Goal: Task Accomplishment & Management: Manage account settings

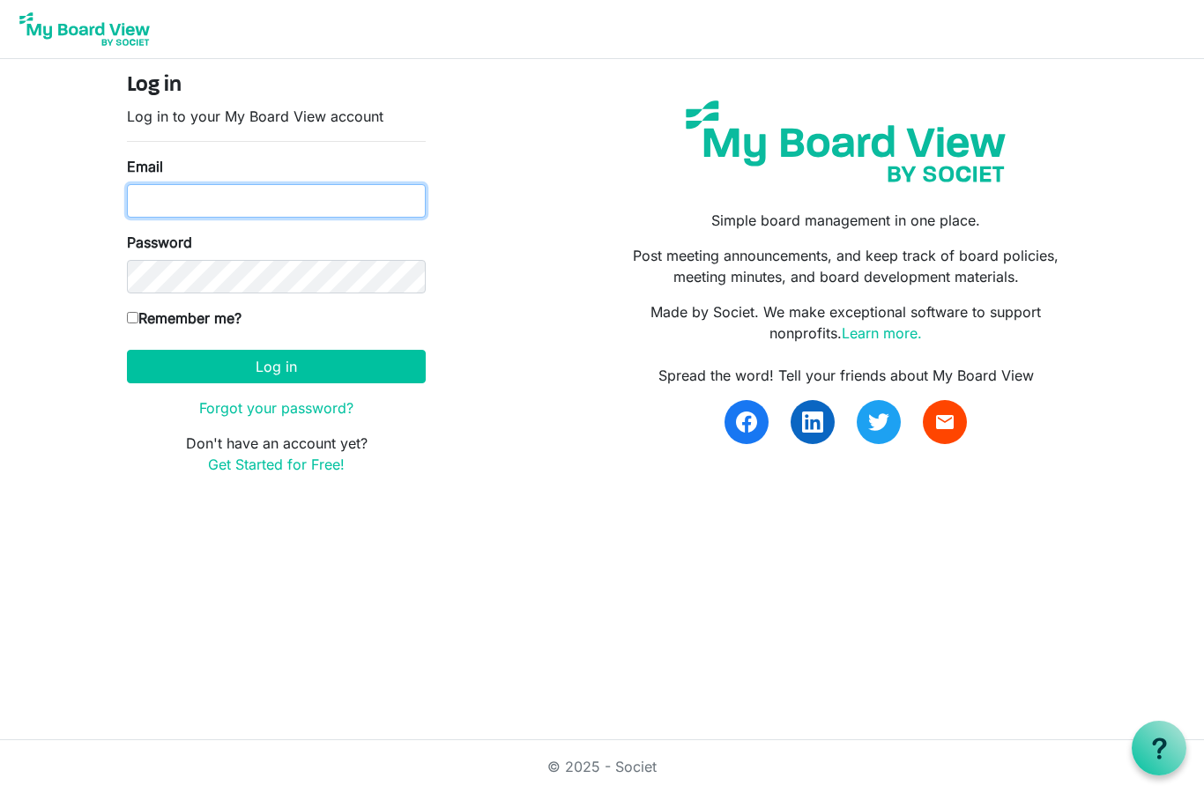
click at [380, 211] on input "Email" at bounding box center [276, 200] width 299 height 33
type input "[EMAIL_ADDRESS][DOMAIN_NAME]"
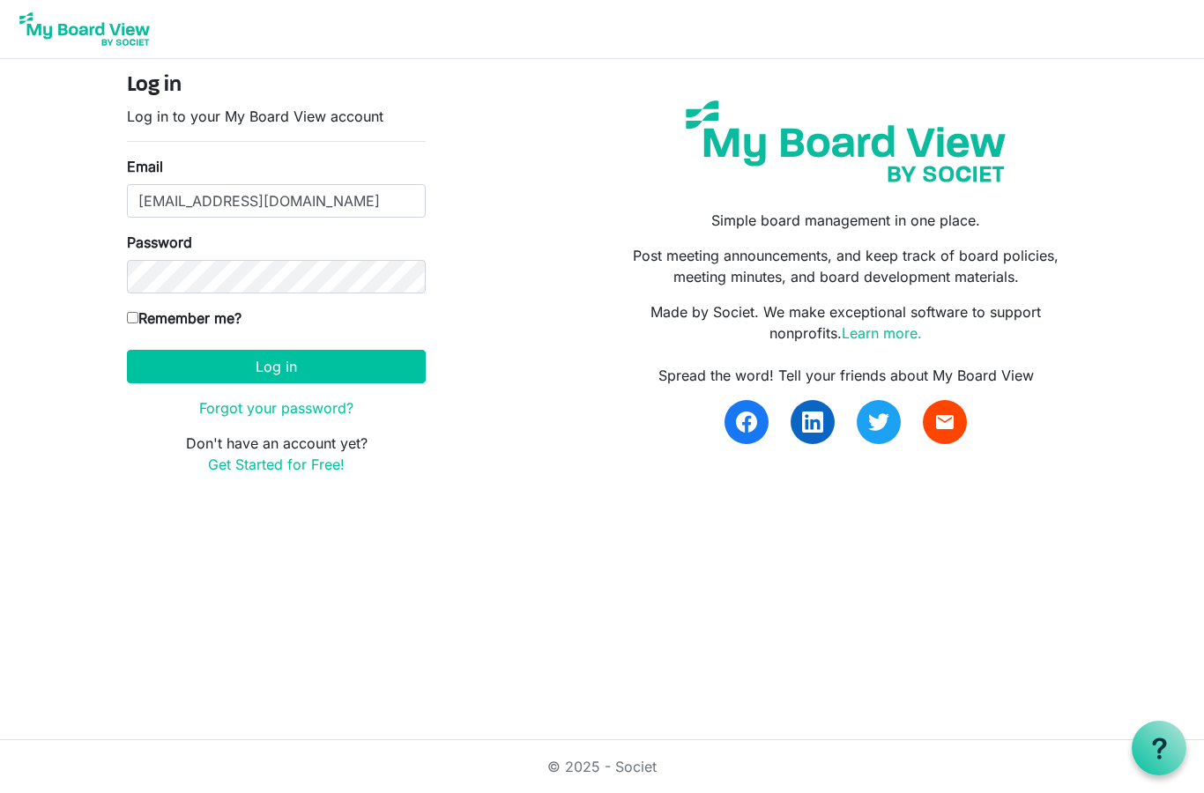
click at [136, 323] on input "Remember me?" at bounding box center [132, 317] width 11 height 11
checkbox input "true"
click at [298, 376] on button "Log in" at bounding box center [276, 366] width 299 height 33
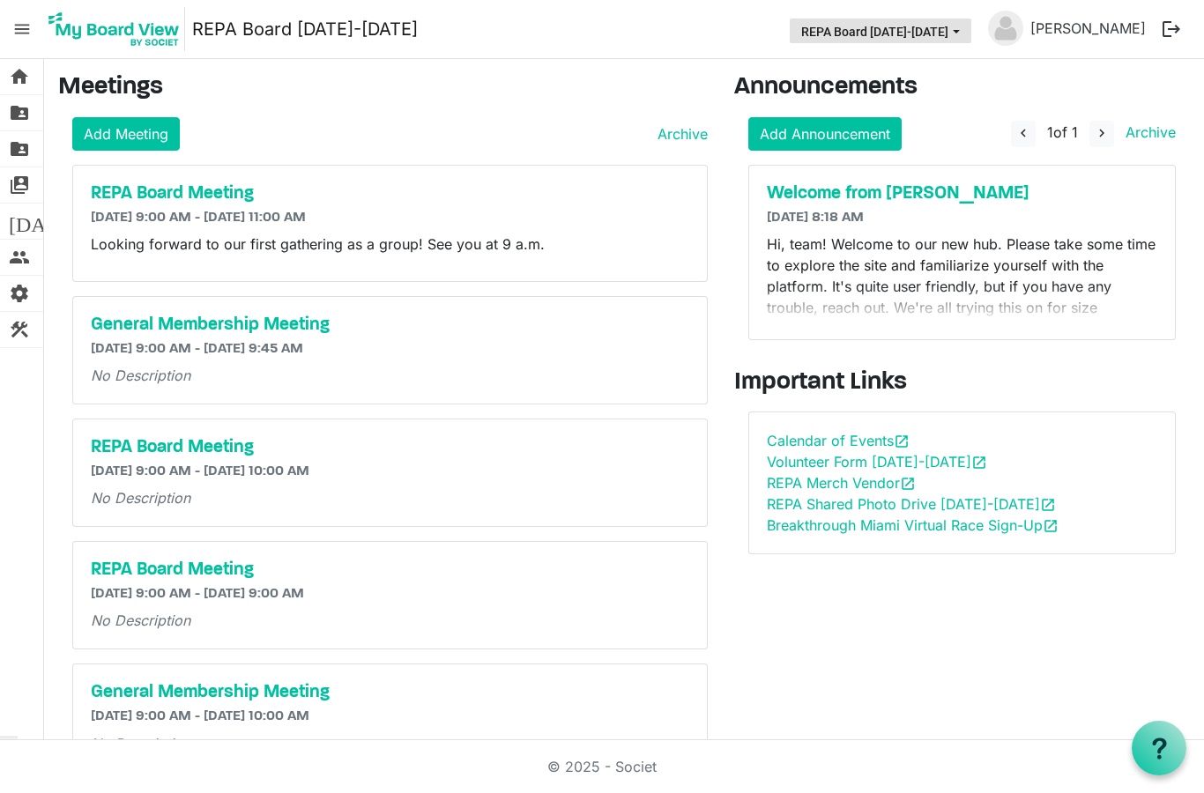
click at [971, 35] on button "REPA Board [DATE]-[DATE]" at bounding box center [879, 31] width 181 height 25
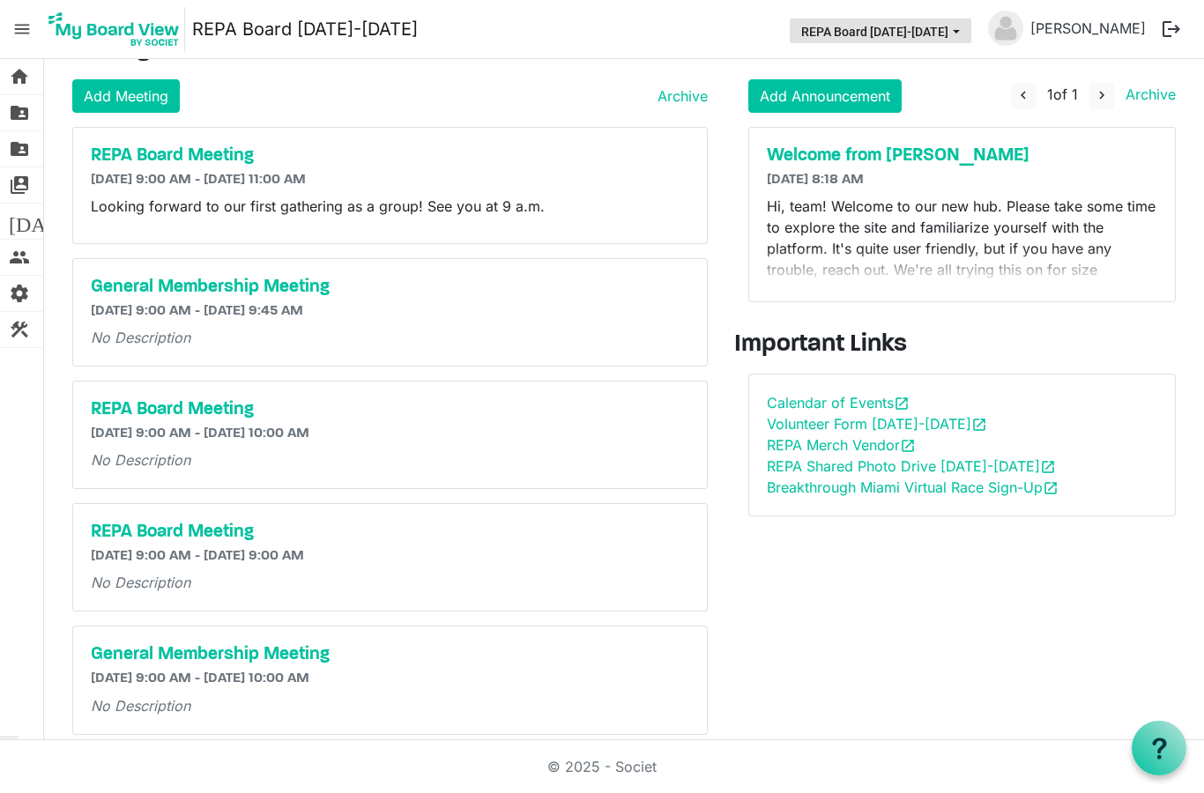
scroll to position [59, 0]
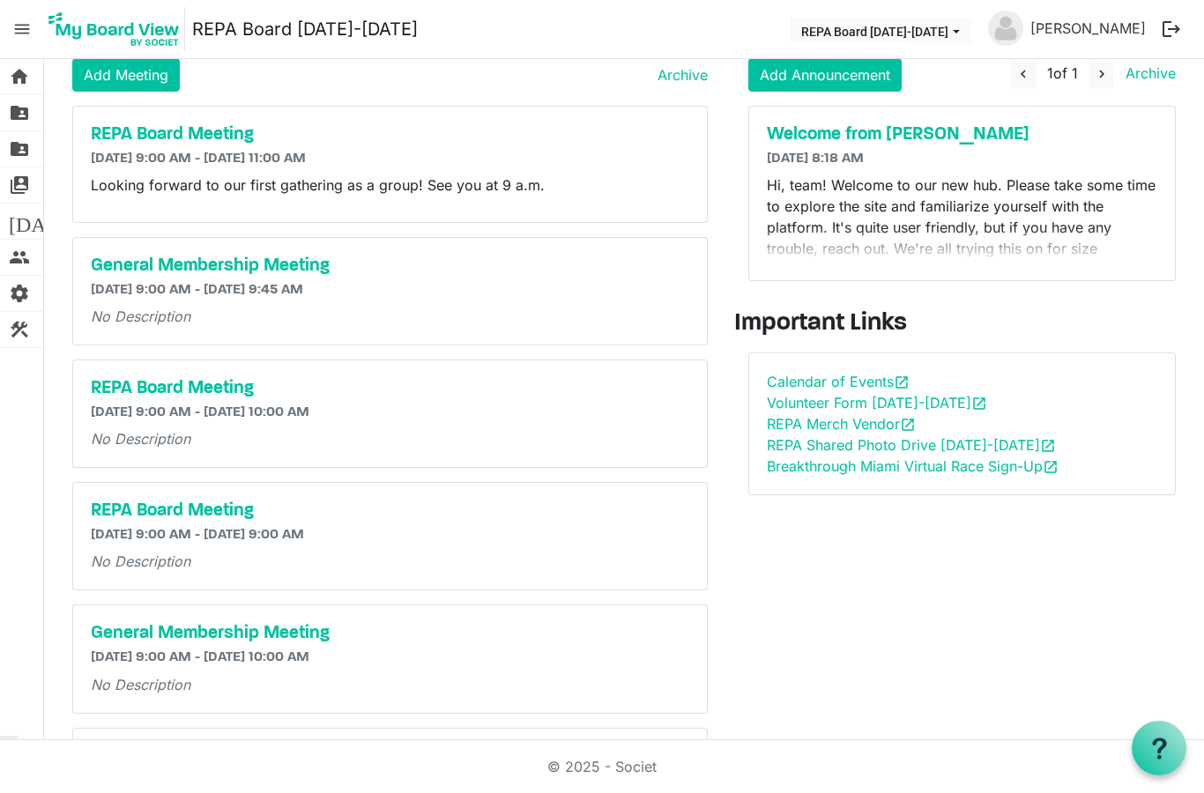
click at [864, 214] on p "Hi, team! Welcome to our new hub. Please take some time to explore the site and…" at bounding box center [962, 258] width 391 height 169
click at [17, 23] on span "menu" at bounding box center [21, 28] width 33 height 33
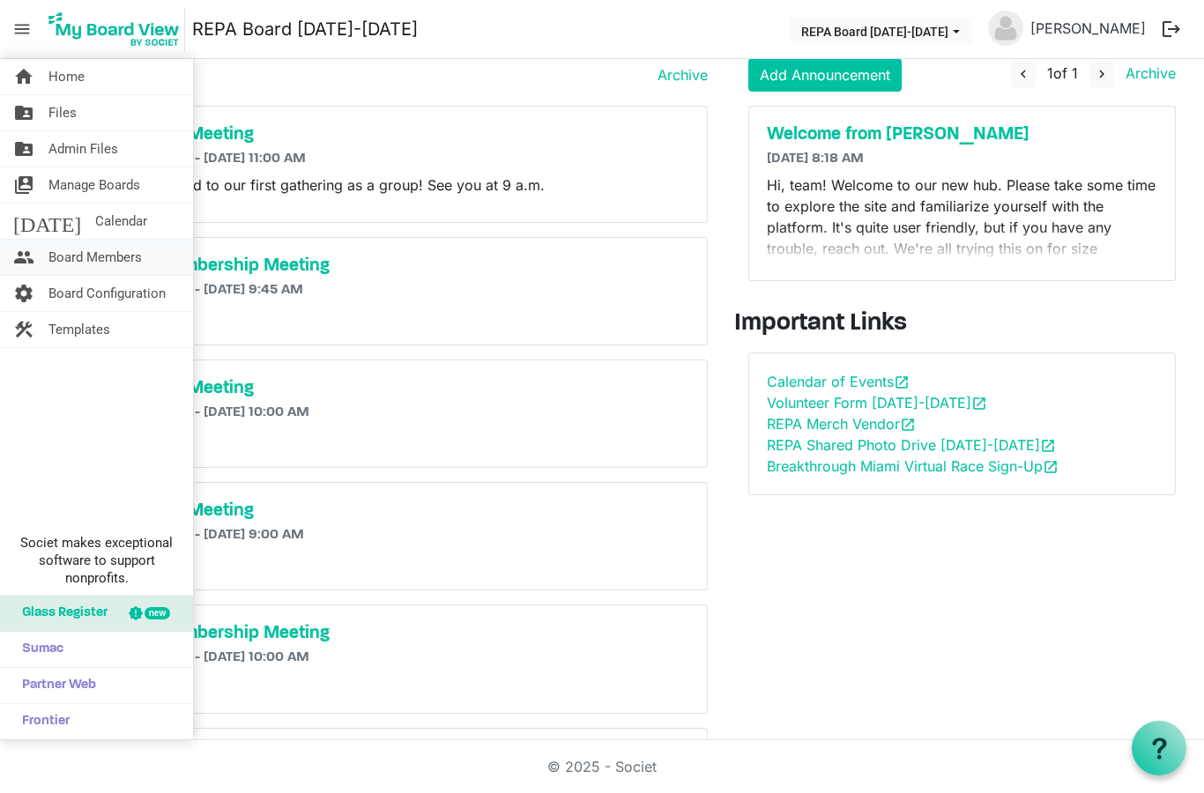
click at [104, 267] on span "Board Members" at bounding box center [94, 257] width 93 height 35
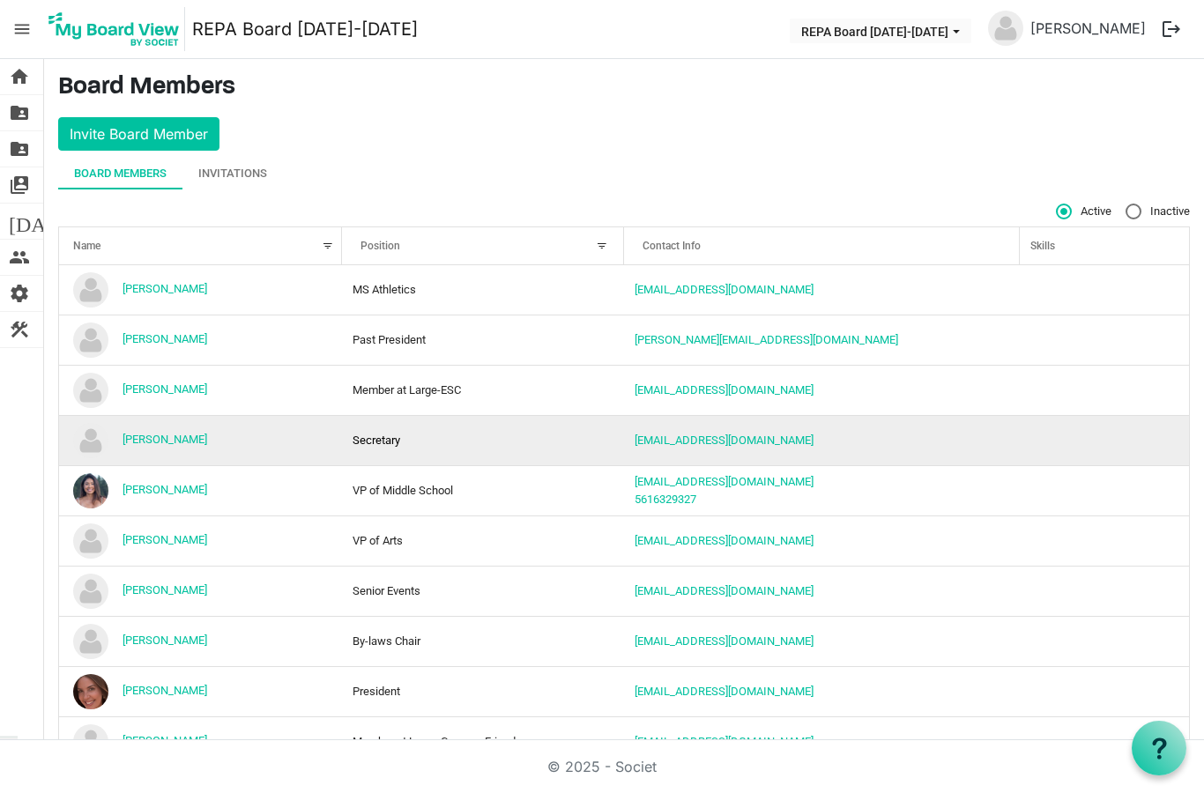
click at [412, 415] on td "Secretary" at bounding box center [483, 440] width 283 height 50
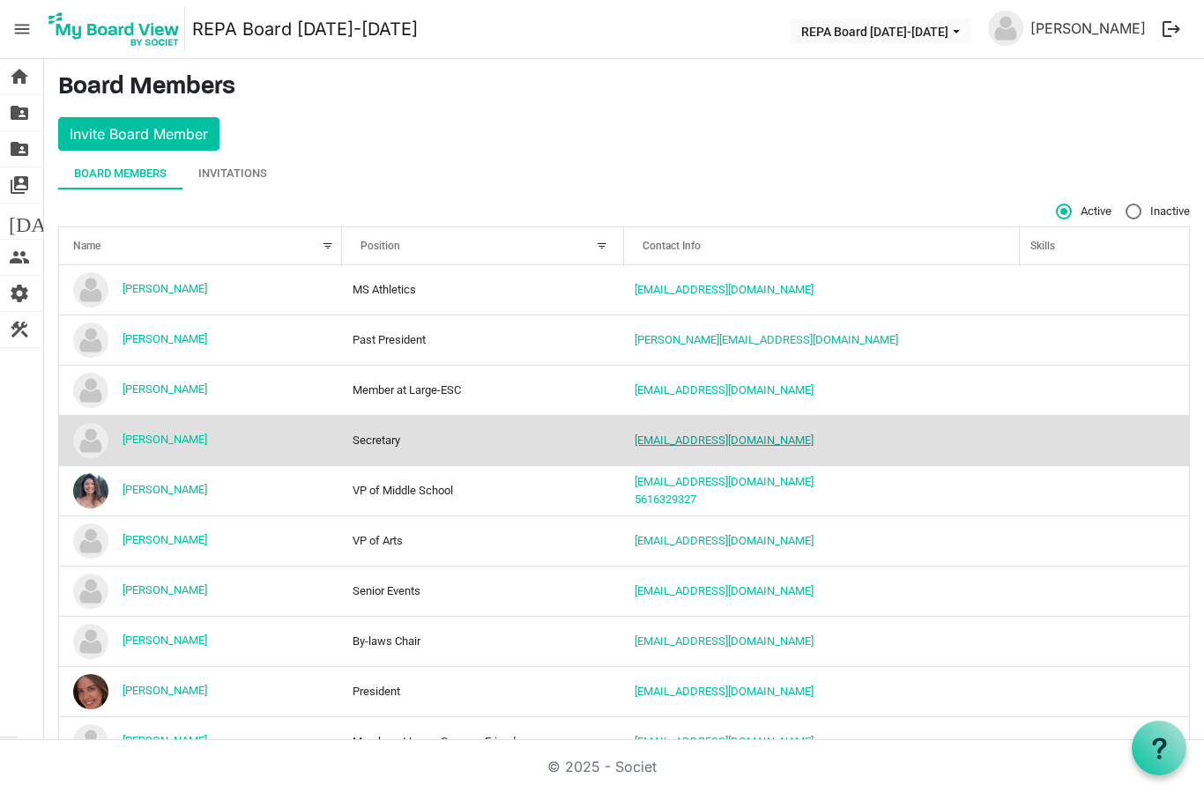
click at [676, 433] on link "[EMAIL_ADDRESS][DOMAIN_NAME]" at bounding box center [723, 439] width 179 height 13
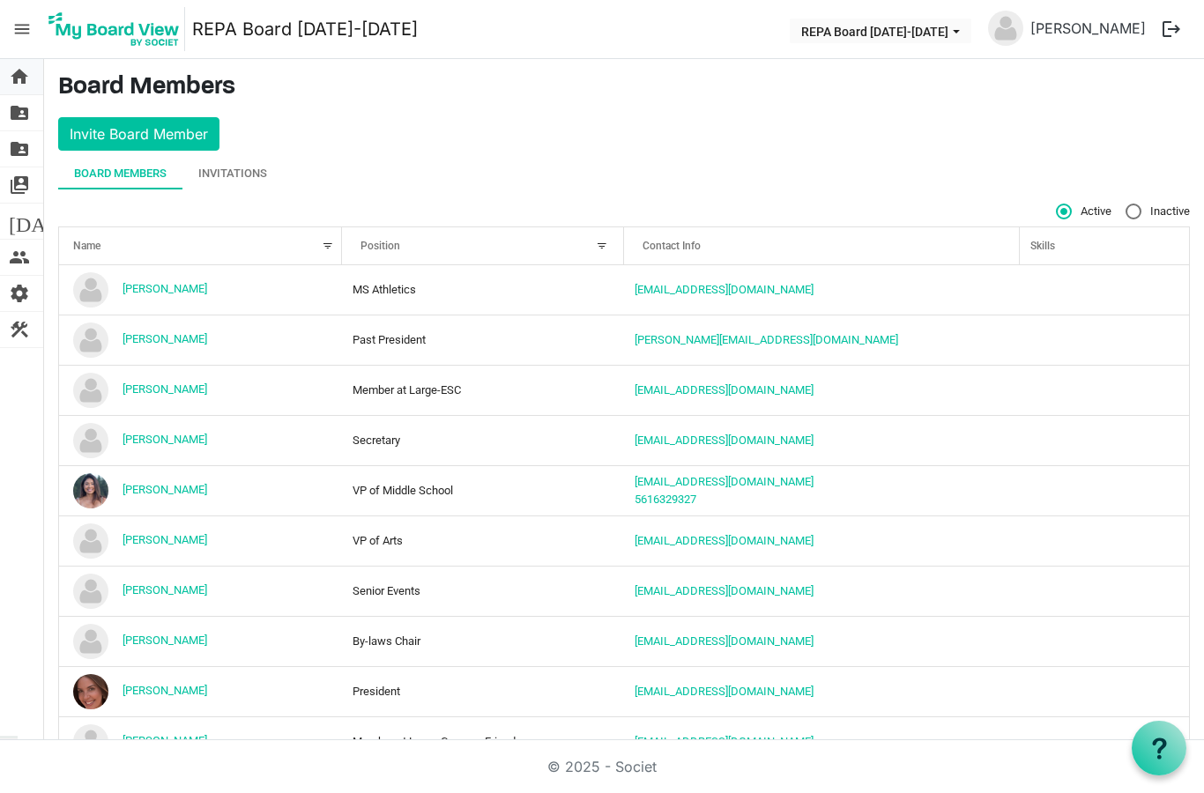
click at [19, 78] on span "home" at bounding box center [19, 76] width 21 height 35
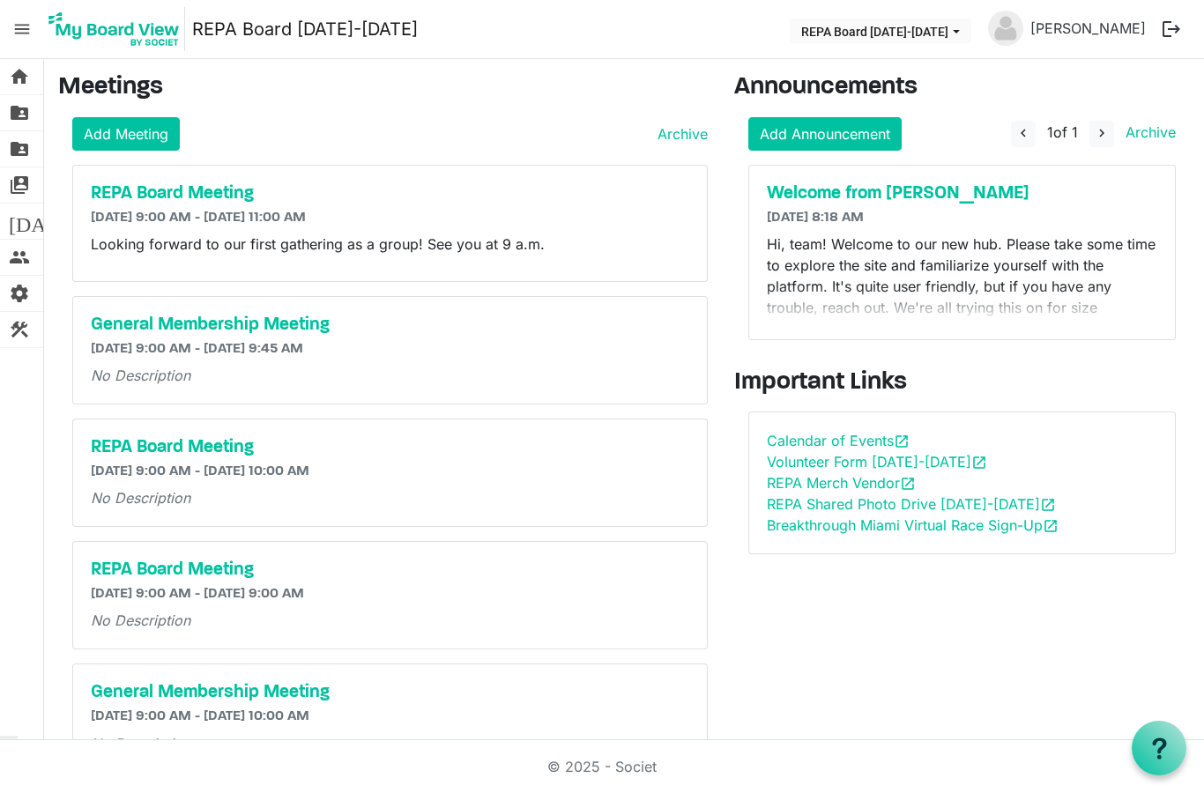
click at [1023, 31] on img at bounding box center [1005, 28] width 35 height 35
click at [971, 41] on button "REPA Board [DATE]-[DATE]" at bounding box center [879, 31] width 181 height 25
click at [1067, 35] on link "[PERSON_NAME]" at bounding box center [1088, 28] width 130 height 35
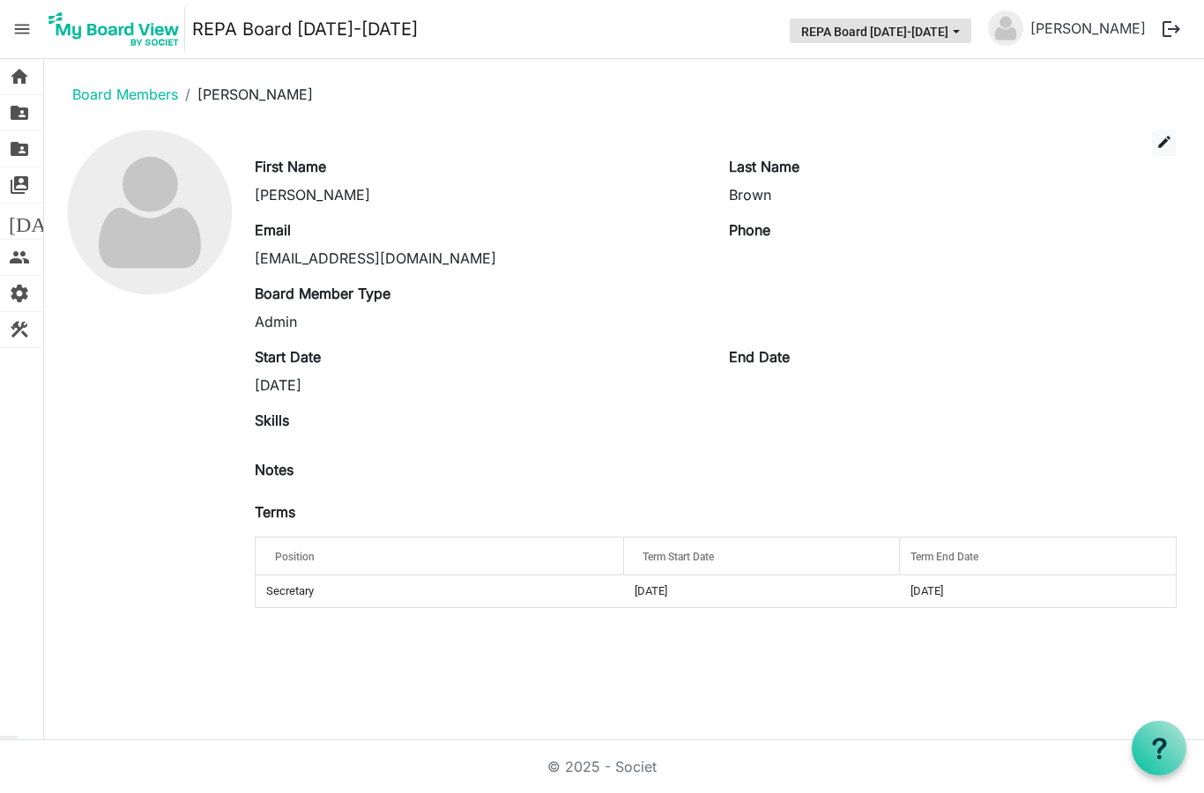
click at [971, 33] on button "REPA Board [DATE]-[DATE]" at bounding box center [879, 31] width 181 height 25
click at [1084, 234] on div "Phone" at bounding box center [952, 243] width 474 height 49
click at [820, 683] on div "home Home folder_shared Files folder_shared Admin Files switch_account Manage B…" at bounding box center [602, 399] width 1204 height 681
click at [1165, 144] on span "edit" at bounding box center [1164, 142] width 16 height 16
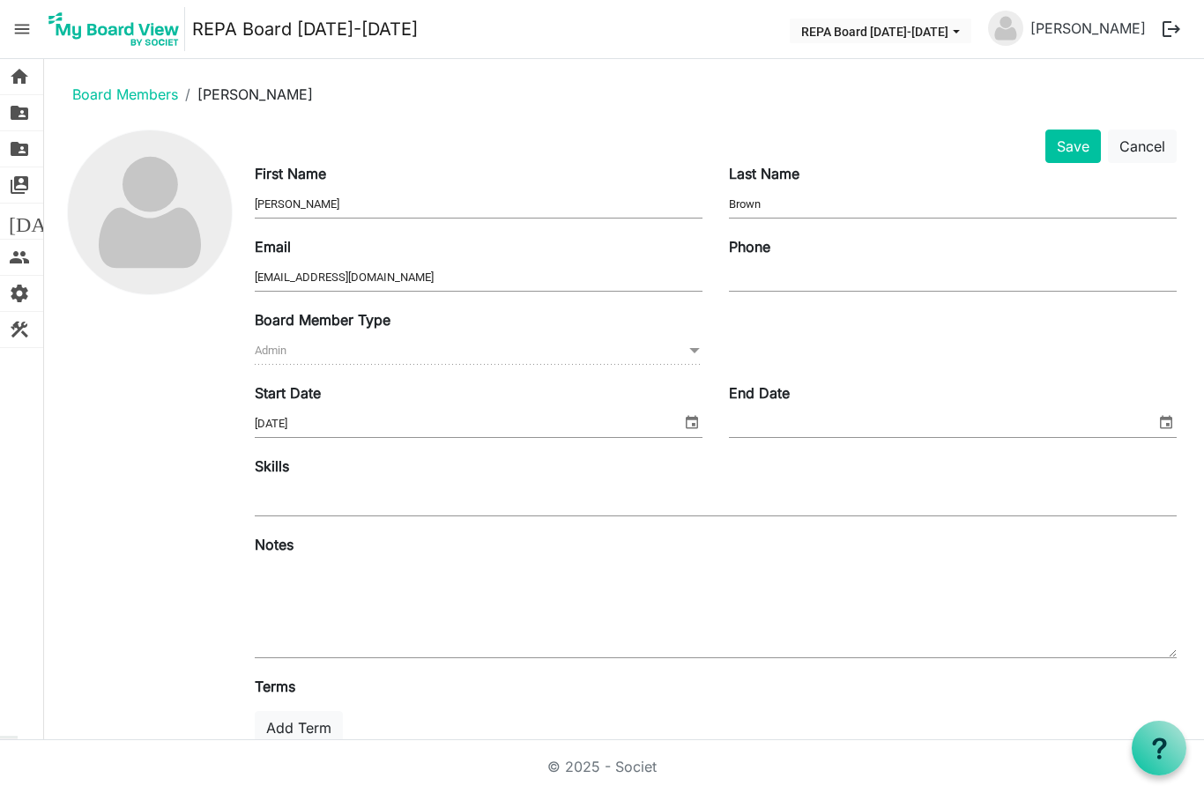
click at [826, 278] on input "Phone" at bounding box center [953, 277] width 448 height 26
type input "443-326-0974"
click at [357, 507] on div at bounding box center [716, 500] width 922 height 32
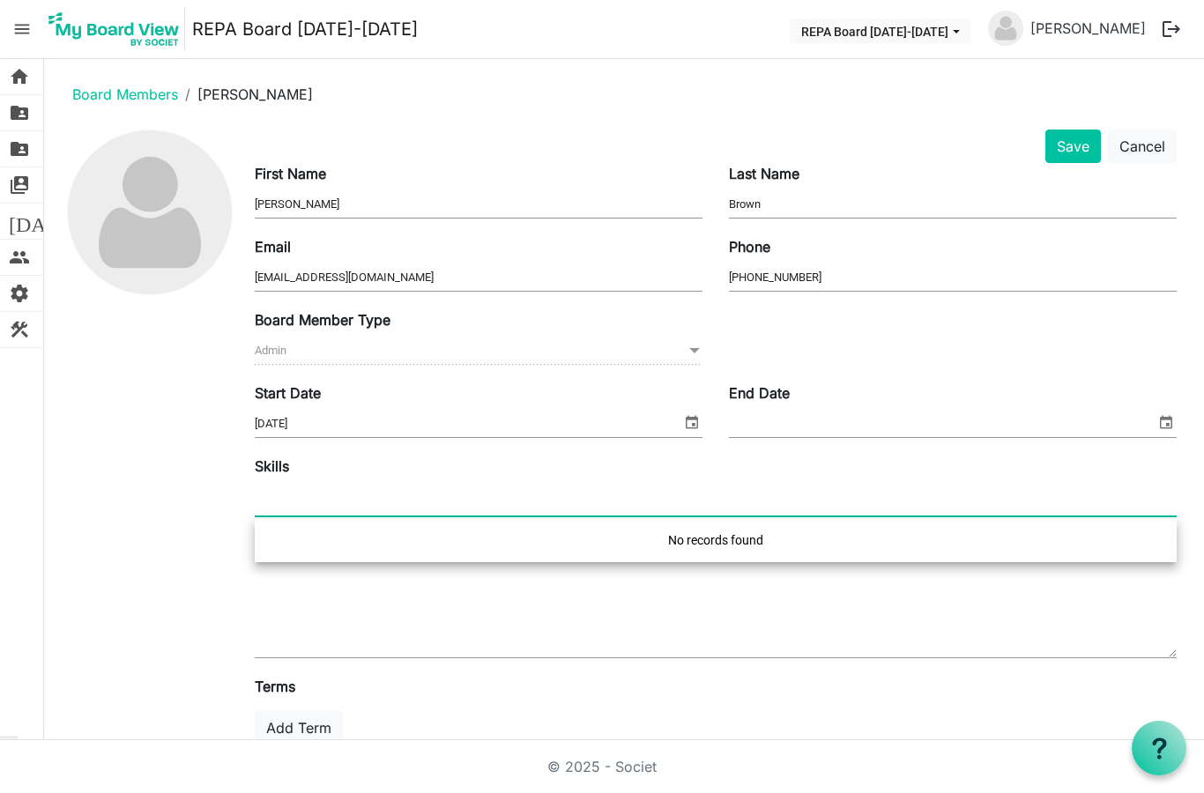
click at [558, 621] on textarea at bounding box center [716, 609] width 922 height 95
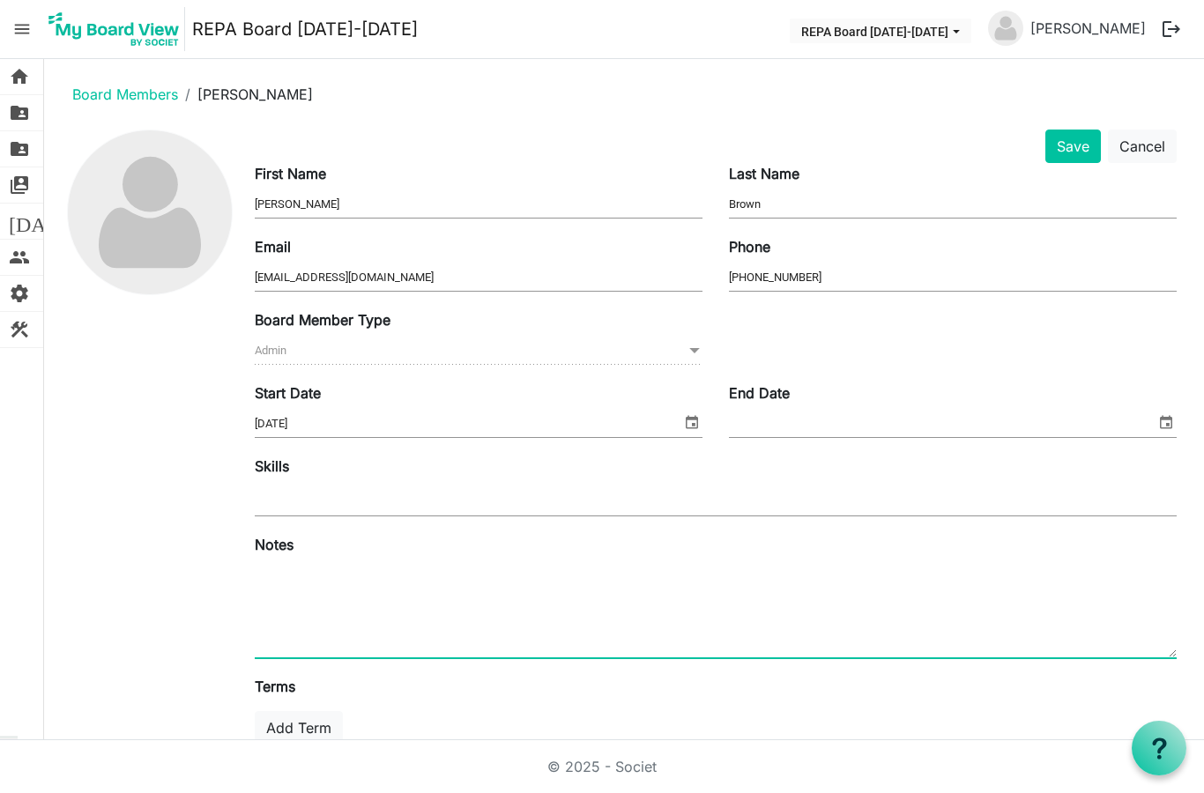
click at [329, 499] on div at bounding box center [716, 500] width 922 height 32
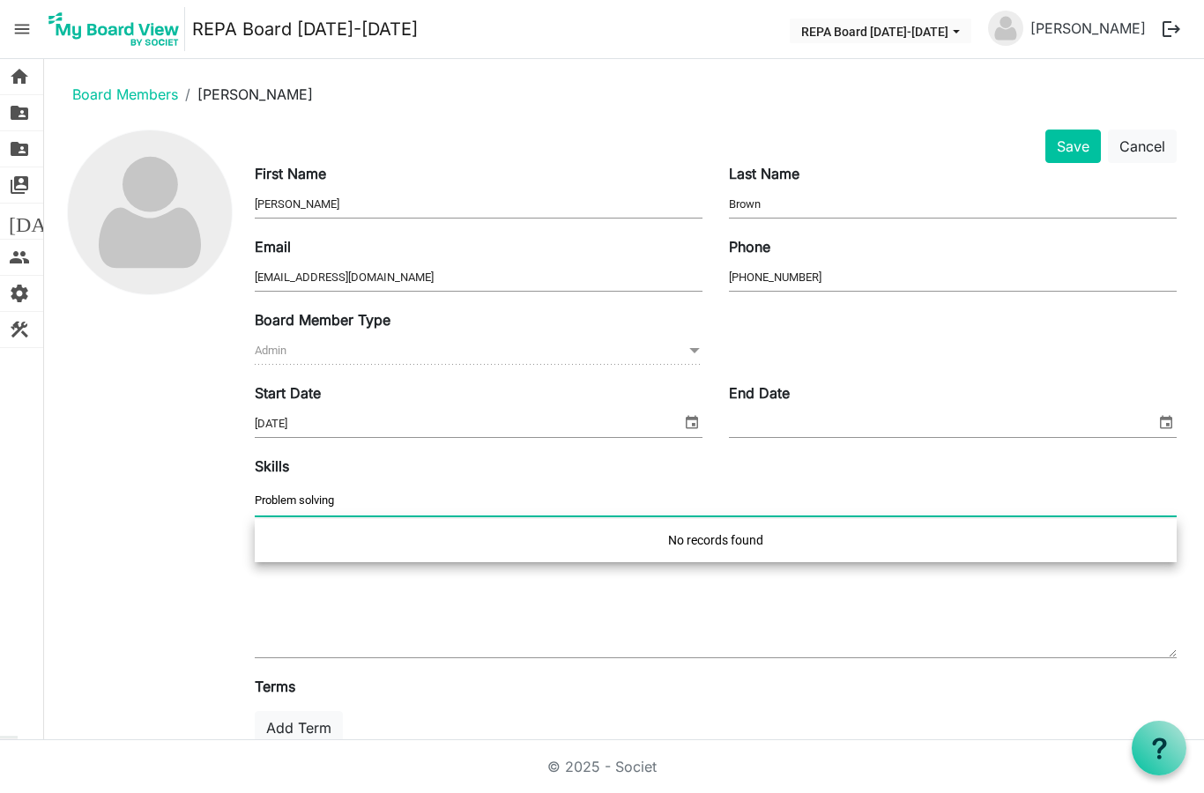
type input "Problem solving"
click at [688, 636] on textarea at bounding box center [716, 609] width 922 height 95
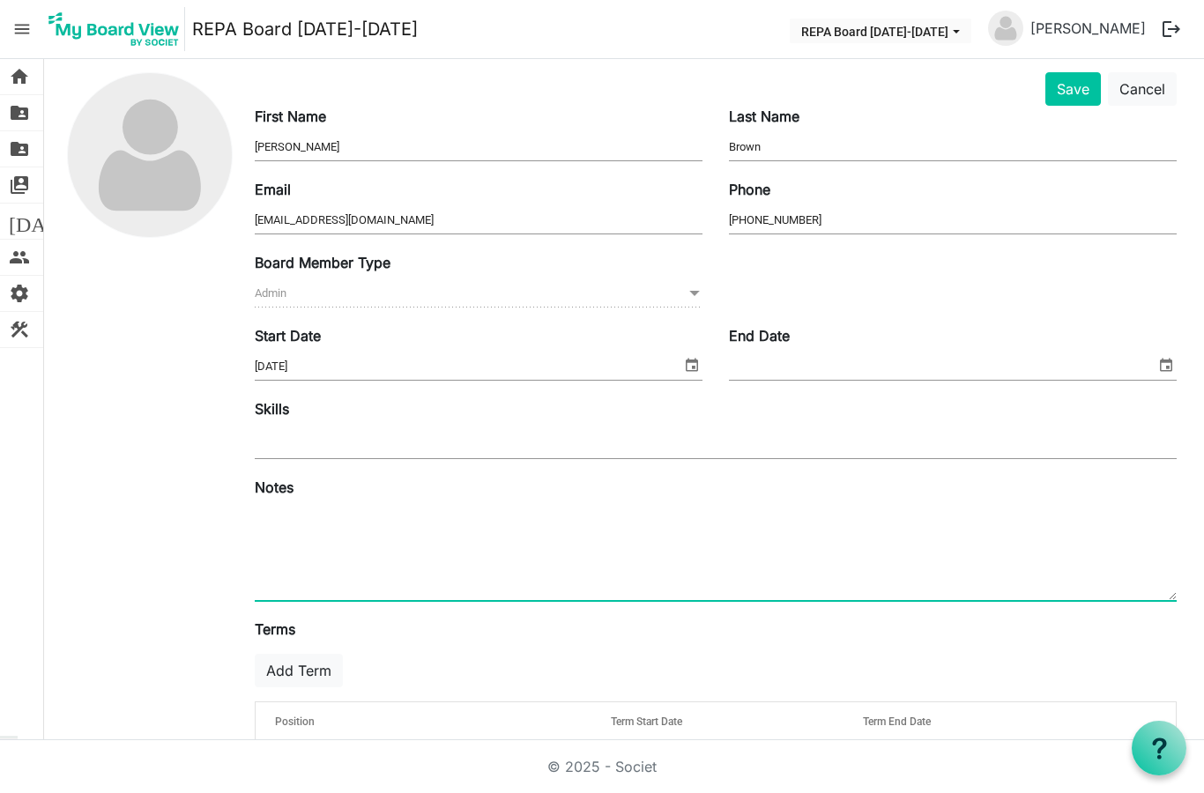
scroll to position [56, 0]
click at [167, 172] on img at bounding box center [150, 157] width 164 height 164
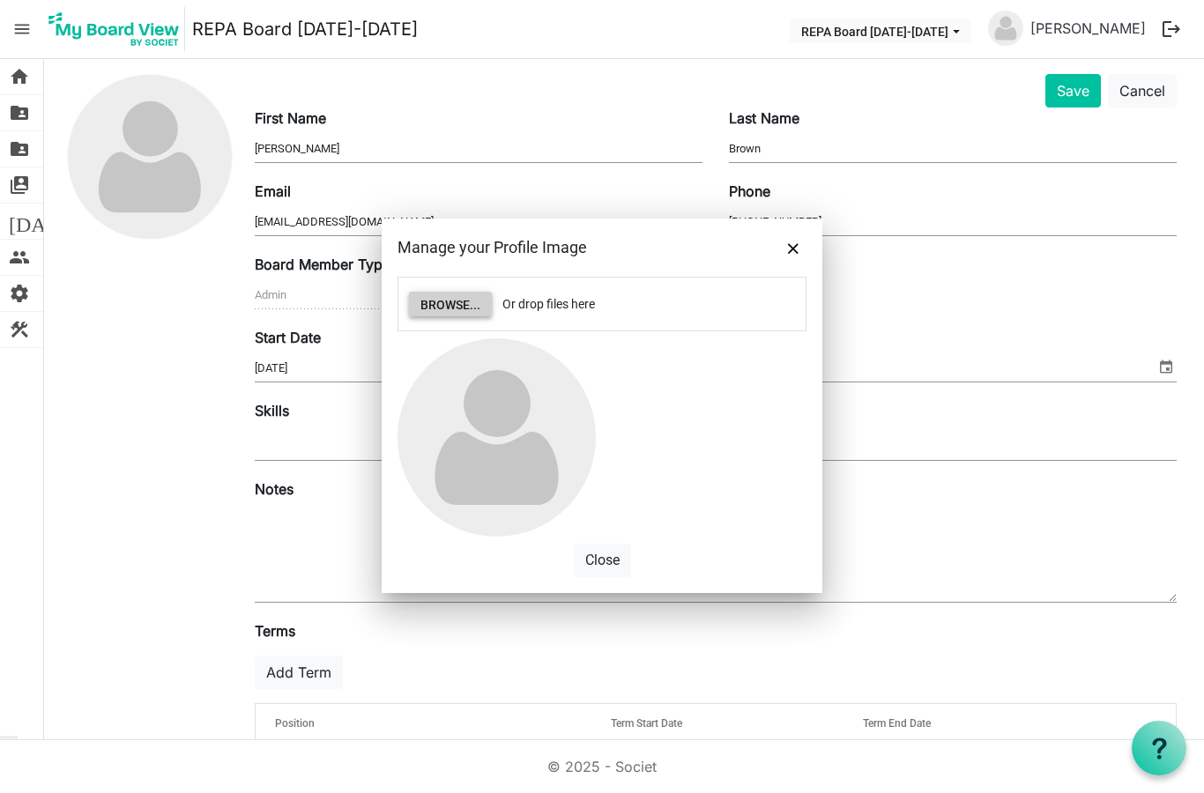
click at [453, 300] on button "Browse..." at bounding box center [450, 304] width 83 height 25
click at [456, 303] on button "Browse..." at bounding box center [450, 304] width 83 height 25
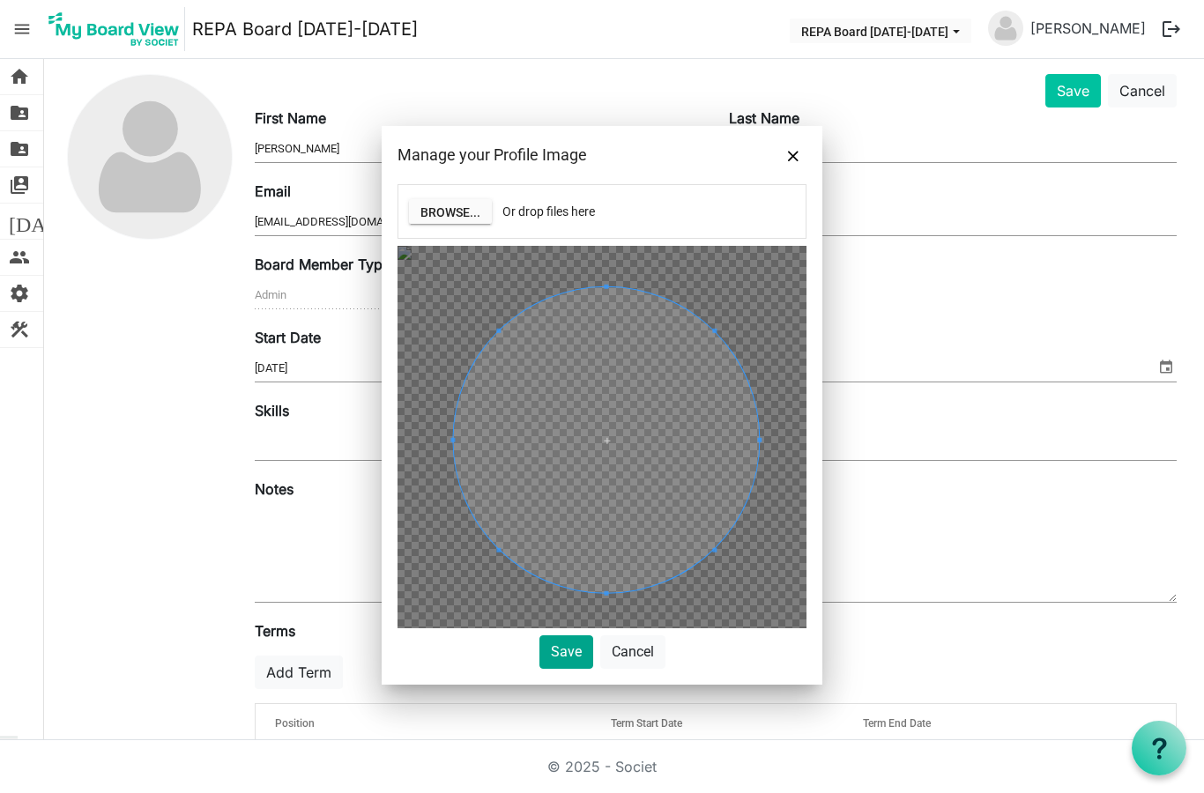
click at [570, 654] on button "Save" at bounding box center [566, 651] width 54 height 33
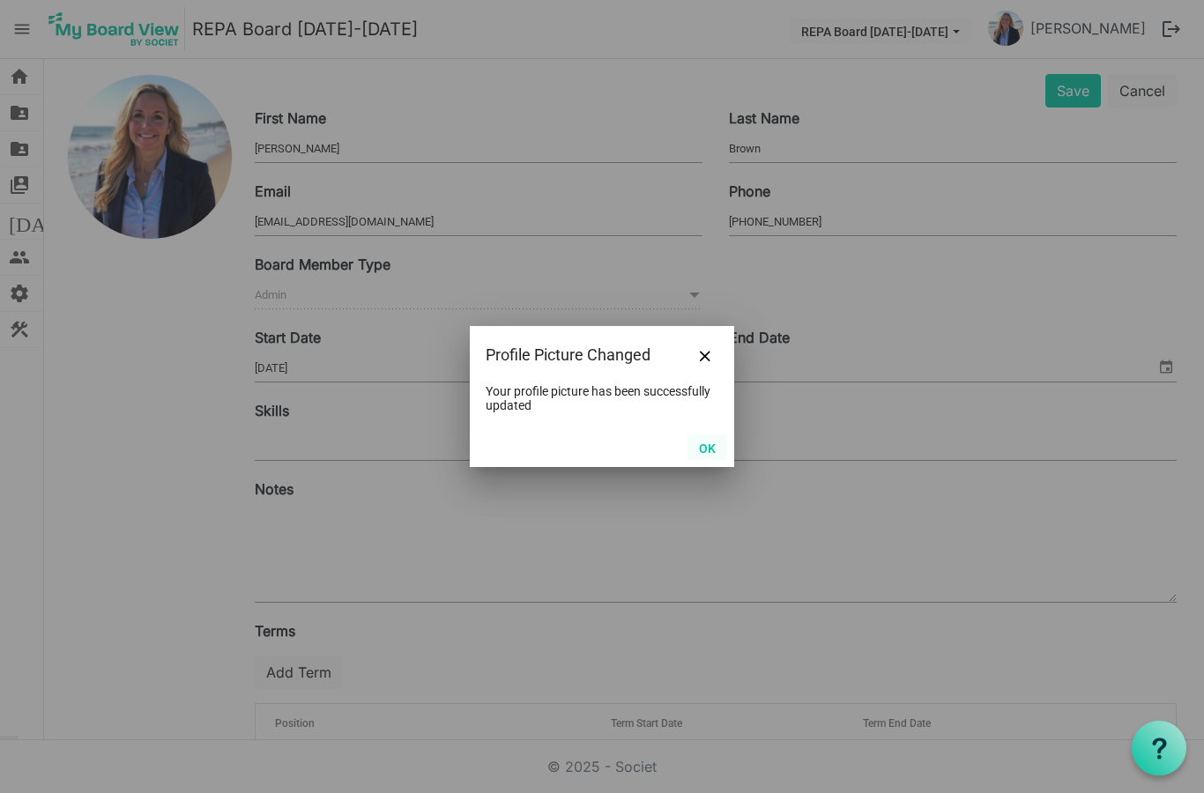
click at [709, 456] on button "OK" at bounding box center [707, 447] width 40 height 25
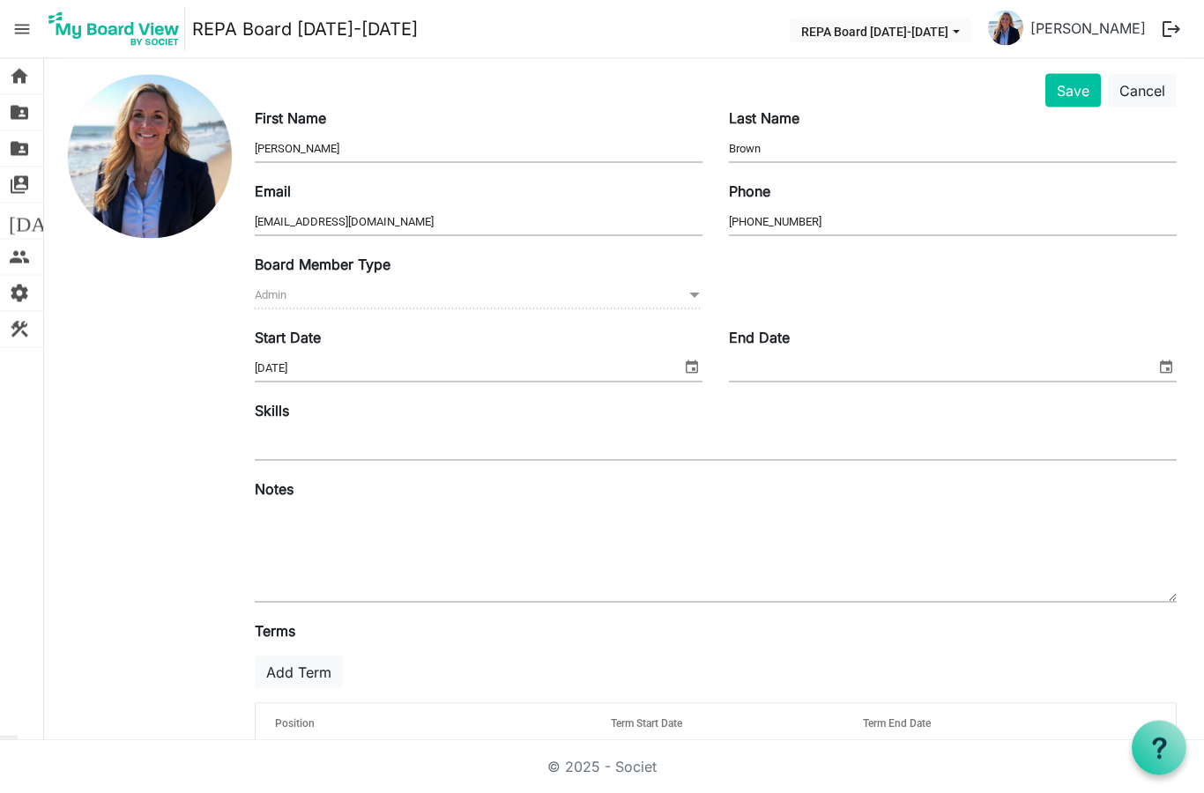
scroll to position [32, 0]
click at [1071, 74] on button "Save" at bounding box center [1073, 90] width 56 height 33
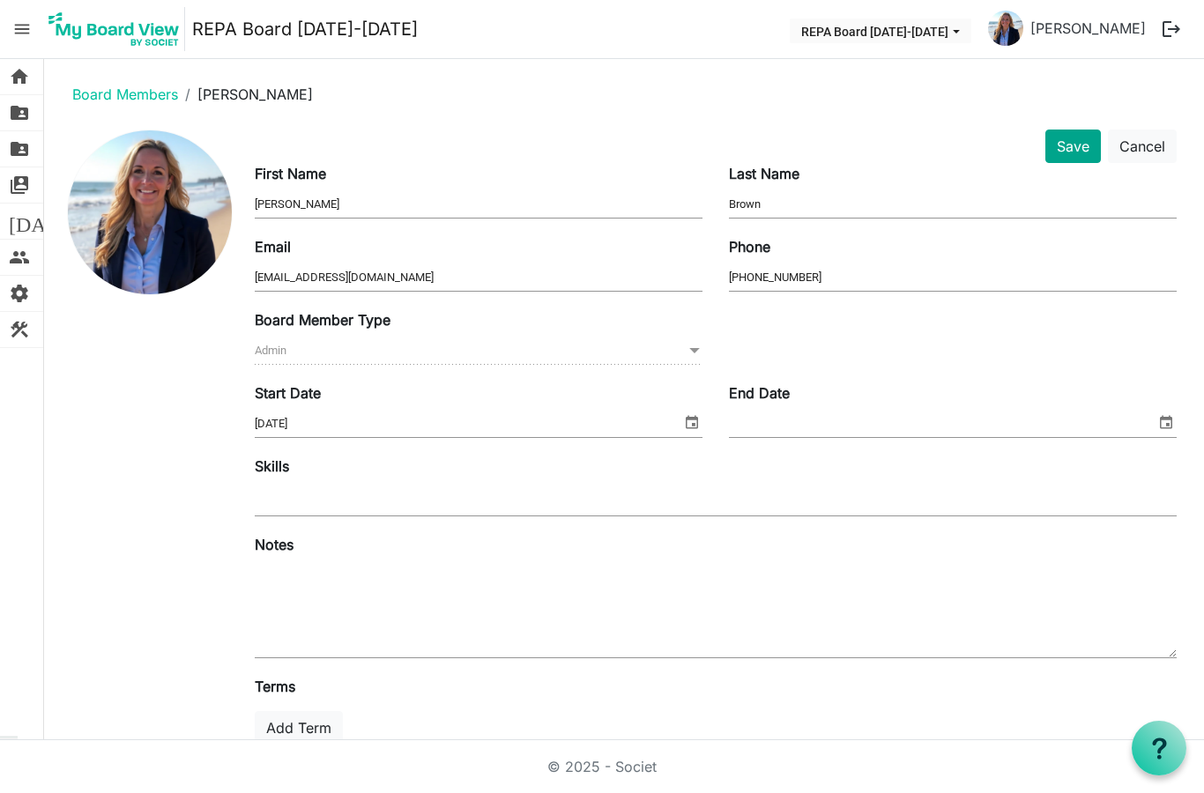
scroll to position [0, 0]
